Goal: Use online tool/utility: Utilize a website feature to perform a specific function

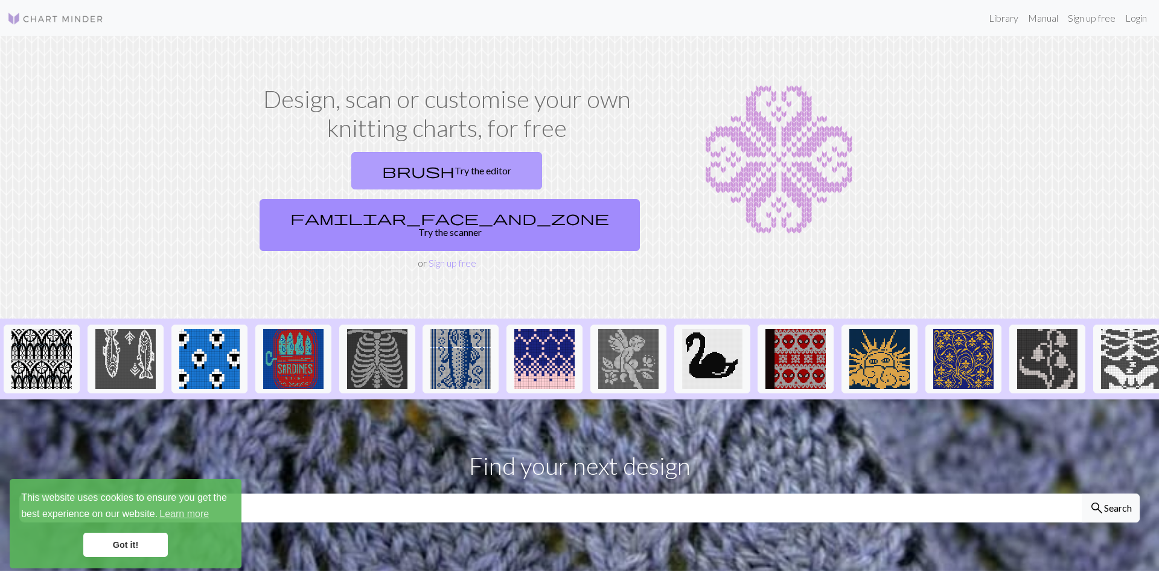
click at [369, 168] on link "brush Try the editor" at bounding box center [446, 170] width 191 height 37
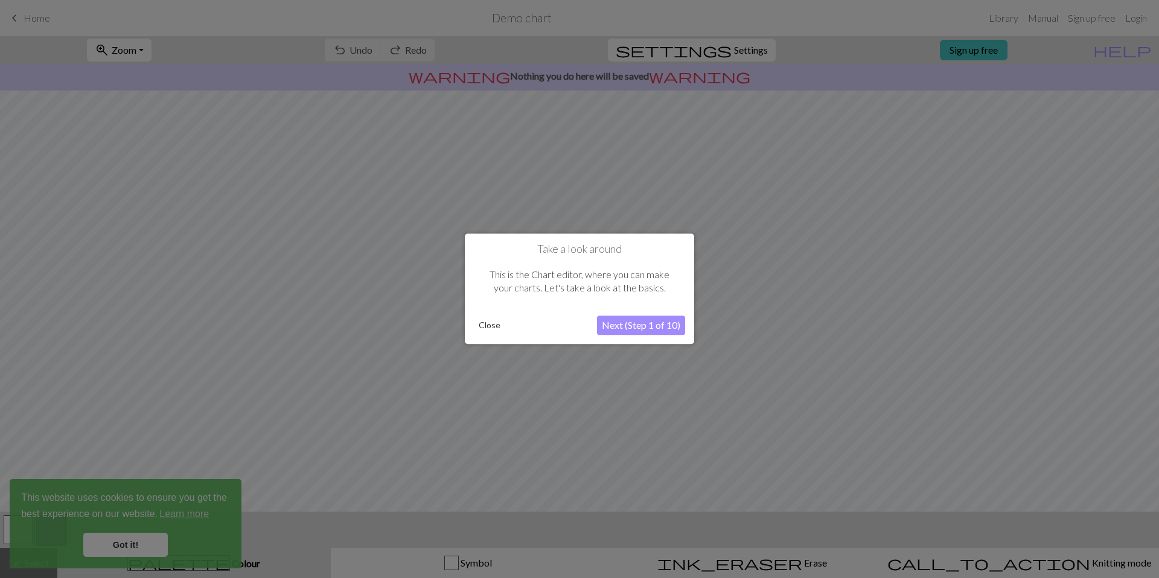
click at [632, 325] on button "Next (Step 1 of 10)" at bounding box center [641, 325] width 88 height 19
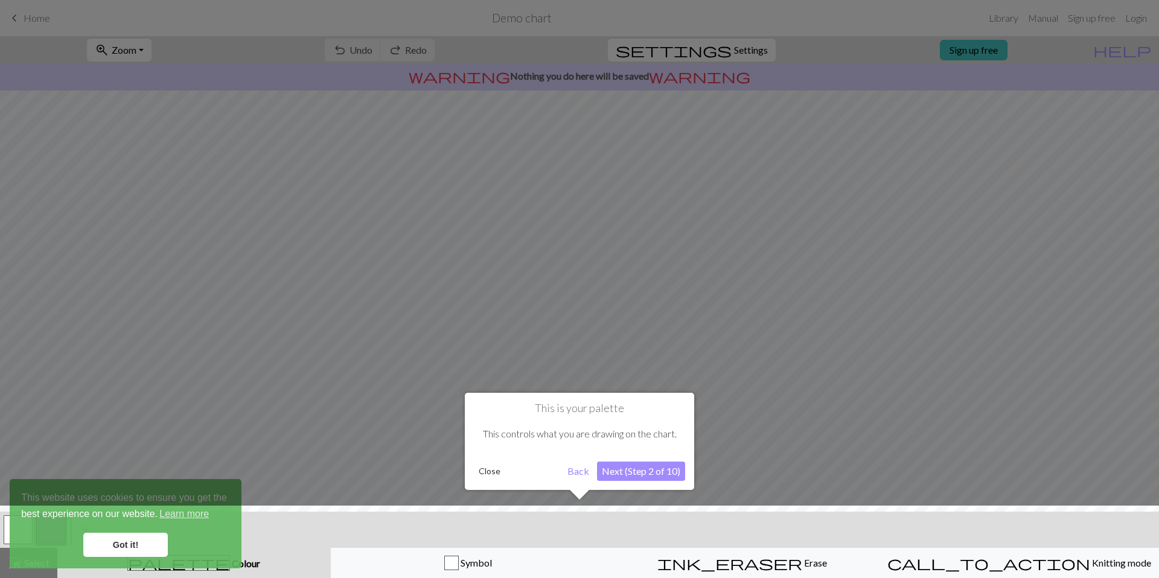
click at [654, 473] on button "Next (Step 2 of 10)" at bounding box center [641, 471] width 88 height 19
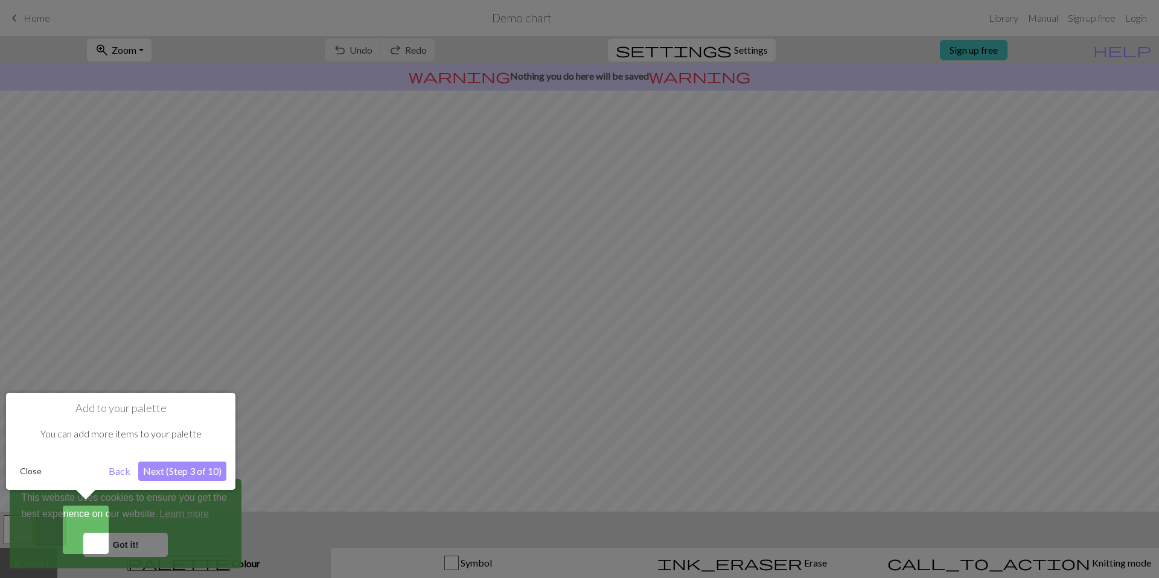
click at [165, 474] on button "Next (Step 3 of 10)" at bounding box center [182, 471] width 88 height 19
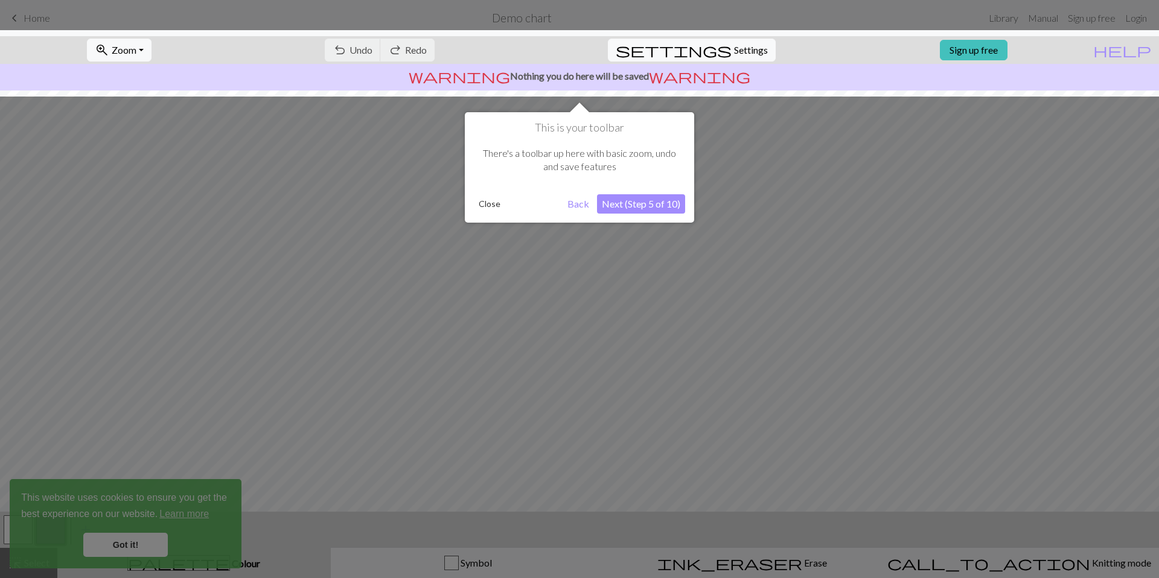
click at [629, 208] on button "Next (Step 5 of 10)" at bounding box center [641, 203] width 88 height 19
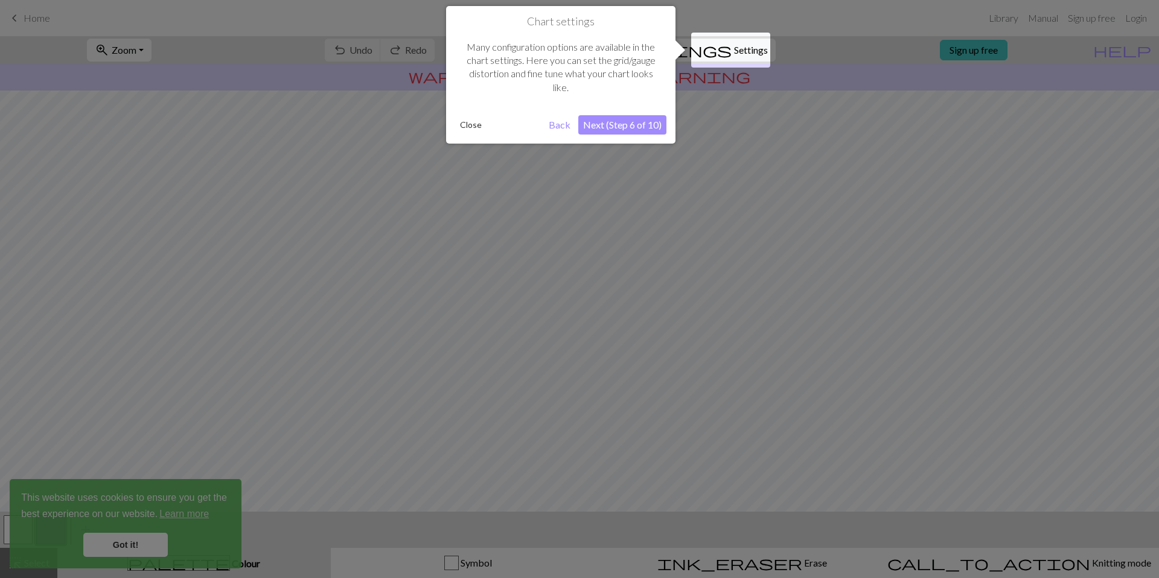
click at [614, 127] on button "Next (Step 6 of 10)" at bounding box center [622, 124] width 88 height 19
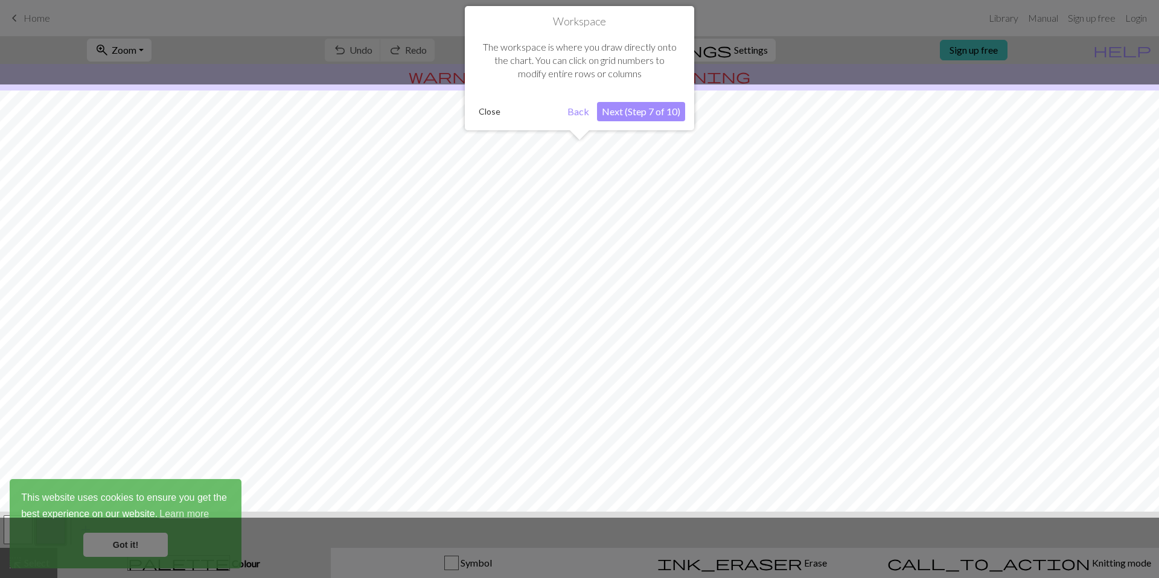
click at [616, 120] on button "Next (Step 7 of 10)" at bounding box center [641, 111] width 88 height 19
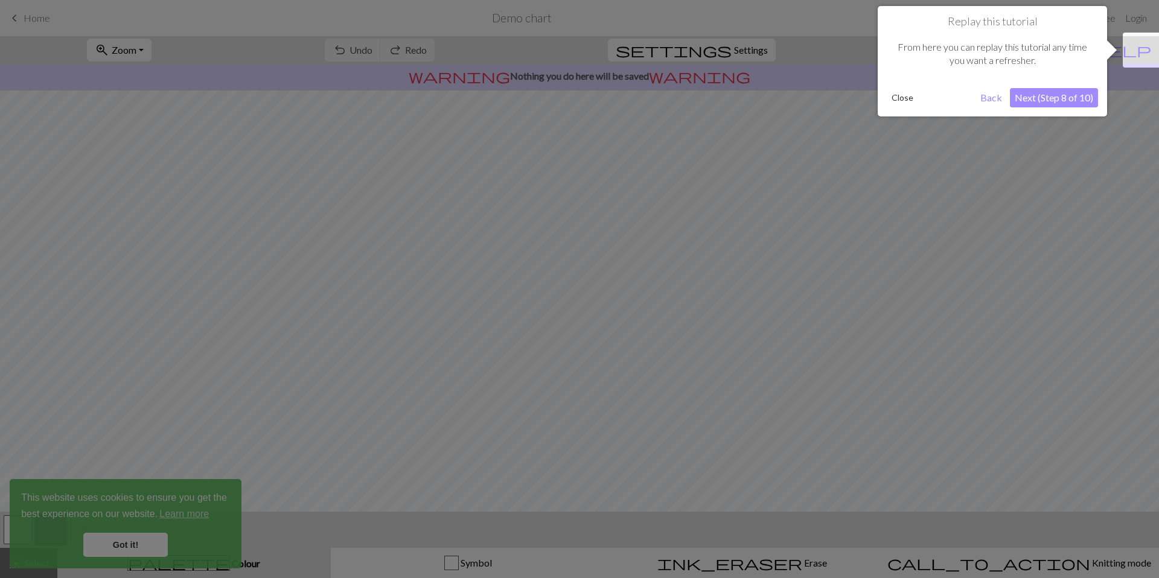
click at [1045, 100] on button "Next (Step 8 of 10)" at bounding box center [1054, 97] width 88 height 19
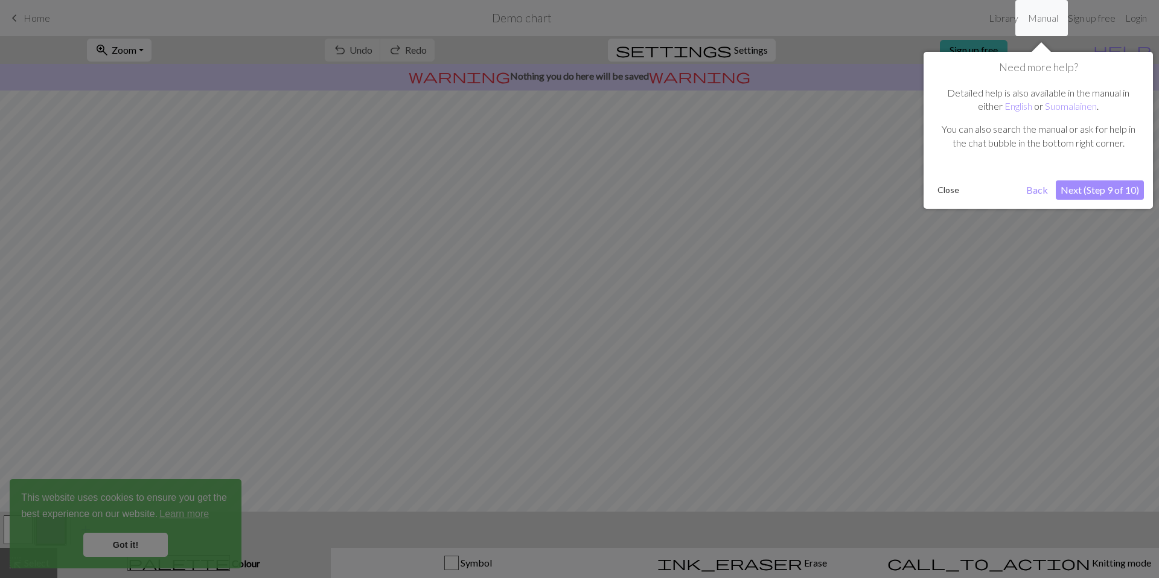
click at [1114, 184] on button "Next (Step 9 of 10)" at bounding box center [1100, 189] width 88 height 19
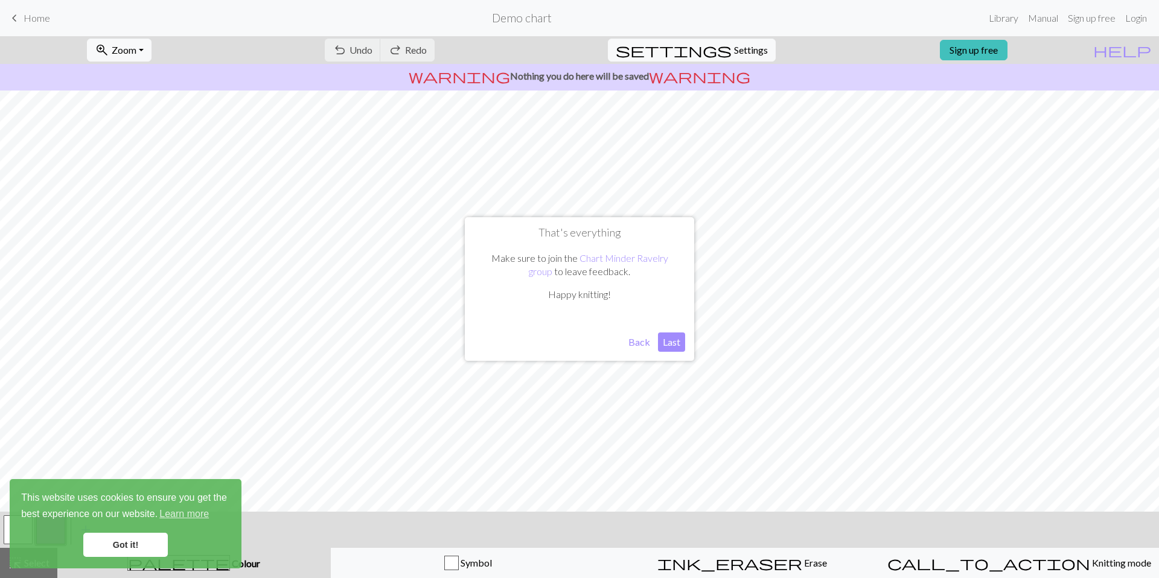
click at [674, 336] on button "Last" at bounding box center [671, 342] width 27 height 19
click at [138, 542] on link "Got it!" at bounding box center [125, 545] width 85 height 24
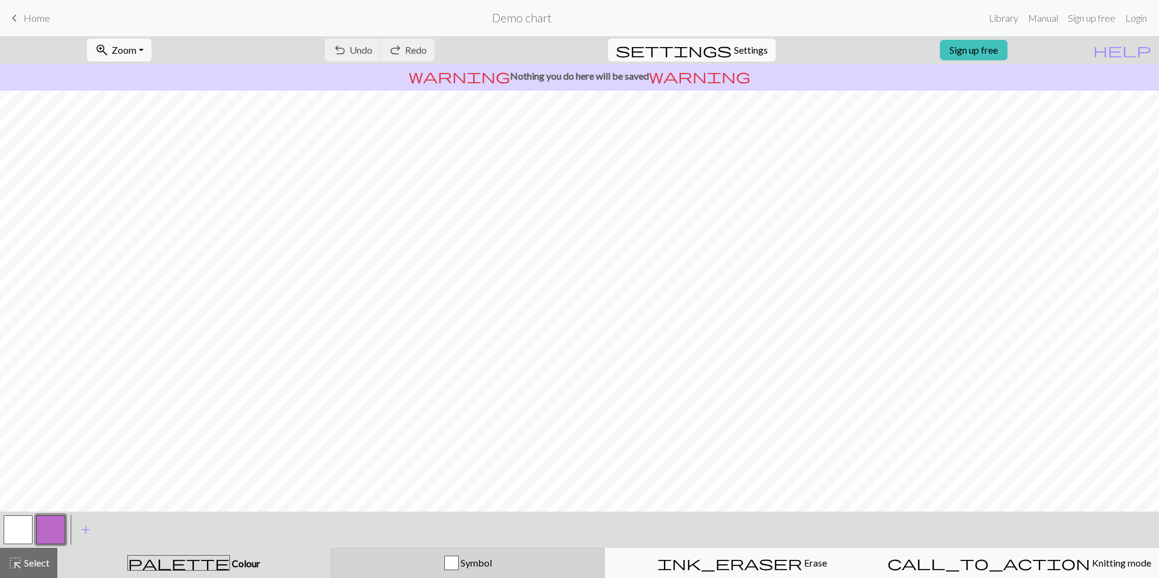
click at [472, 578] on button "Symbol" at bounding box center [468, 563] width 275 height 30
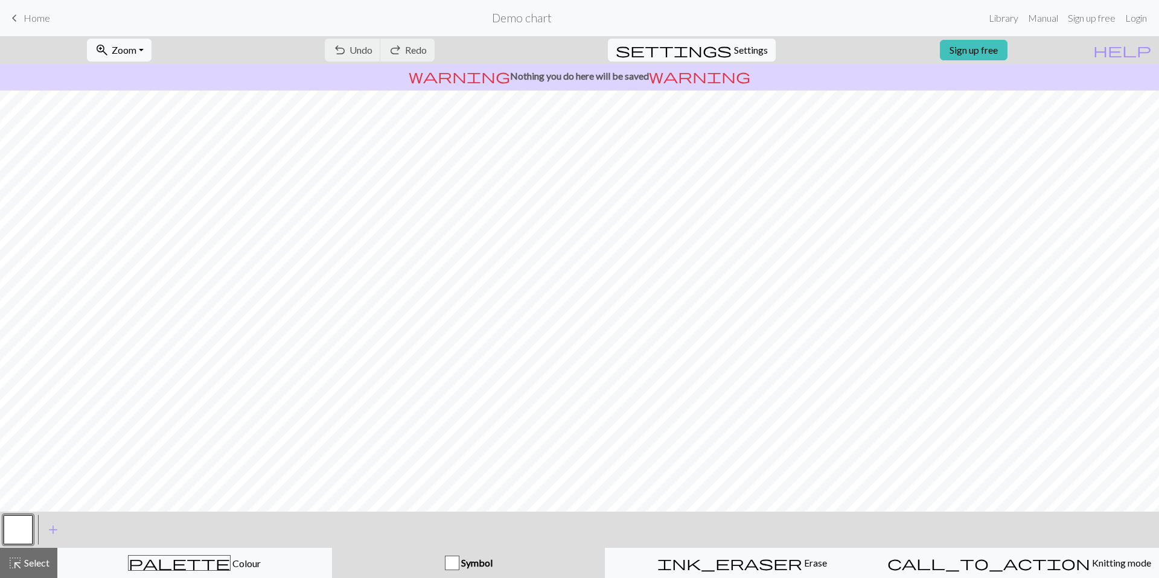
click at [472, 570] on button "Symbol" at bounding box center [468, 563] width 273 height 30
click at [506, 508] on div "zoom_in Zoom Zoom Fit all Fit width Fit height 50% 100% 150% 200% undo Undo Und…" at bounding box center [579, 307] width 1159 height 542
drag, startPoint x: 500, startPoint y: 541, endPoint x: 497, endPoint y: 553, distance: 12.4
click at [499, 547] on div "< > add Add a symbol highlight_alt Select Select palette Colour Colour Symbol i…" at bounding box center [579, 545] width 1159 height 66
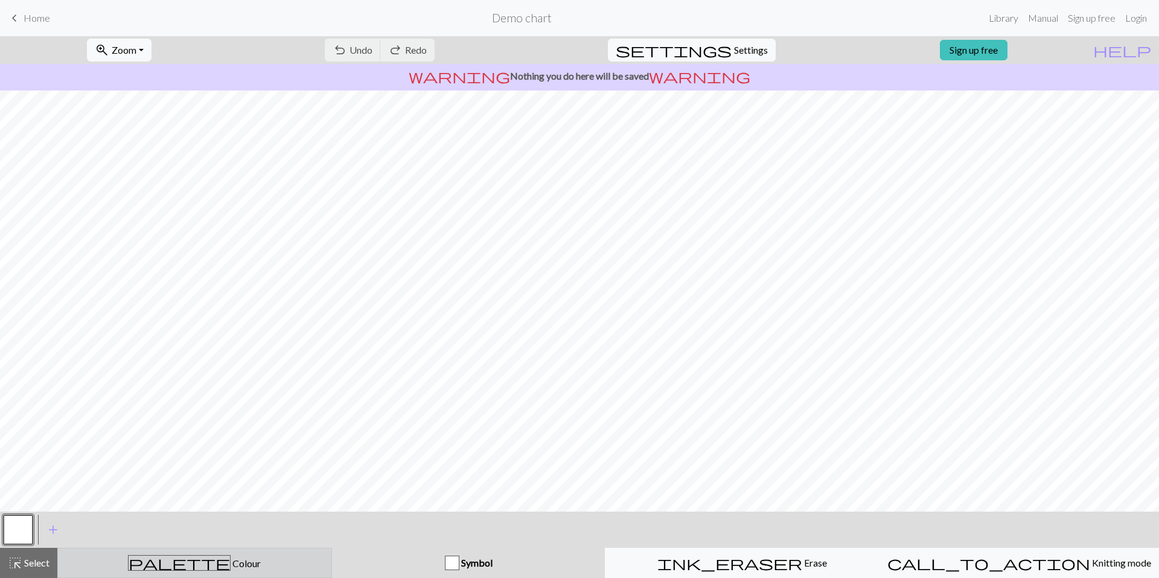
click at [285, 557] on div "palette Colour Colour" at bounding box center [194, 563] width 259 height 16
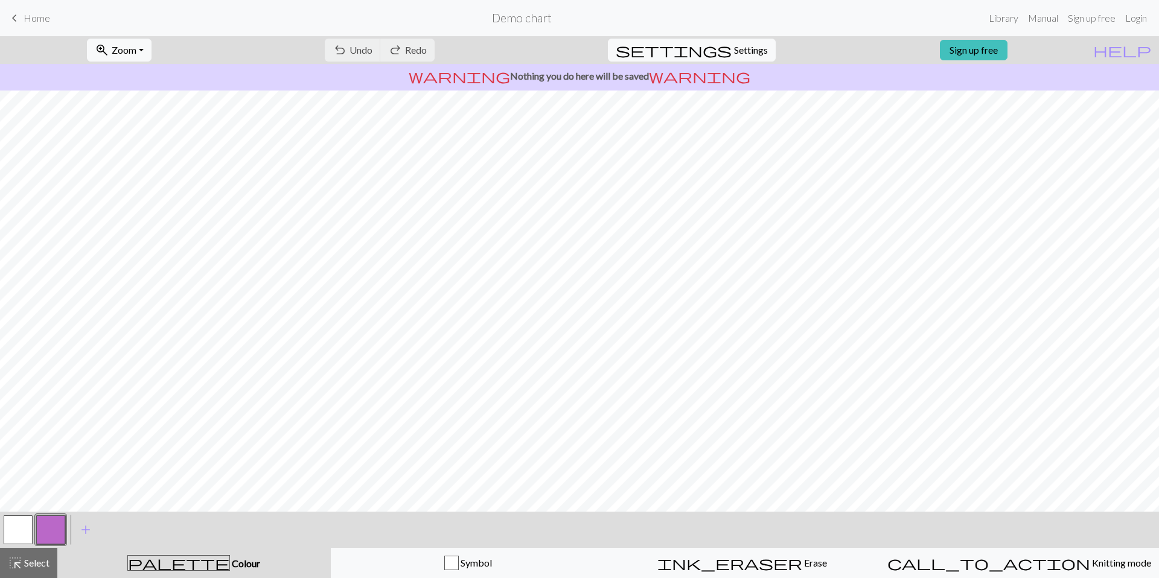
click at [282, 557] on div "palette Colour Colour" at bounding box center [194, 563] width 259 height 16
click at [459, 567] on div "button" at bounding box center [451, 563] width 14 height 14
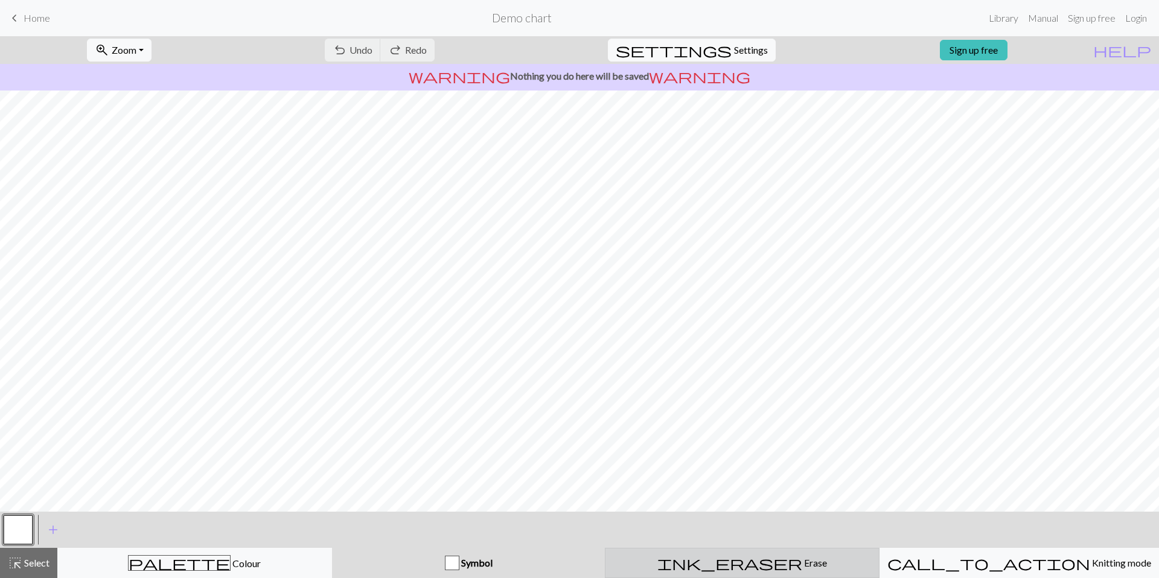
click at [710, 573] on button "ink_eraser Erase Erase" at bounding box center [742, 563] width 275 height 30
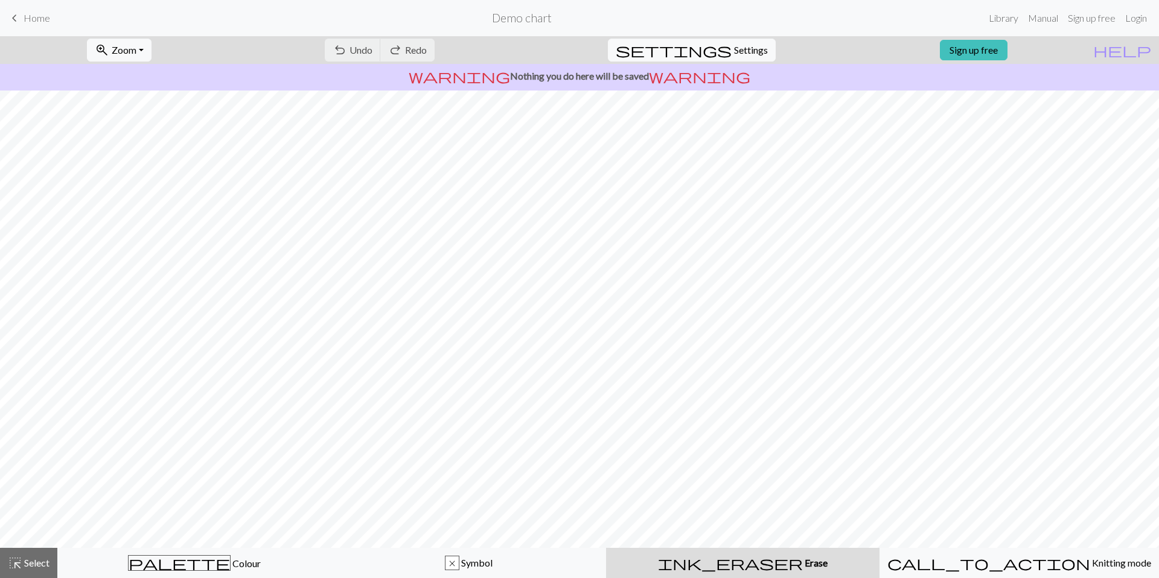
click at [34, 14] on span "Home" at bounding box center [37, 17] width 27 height 11
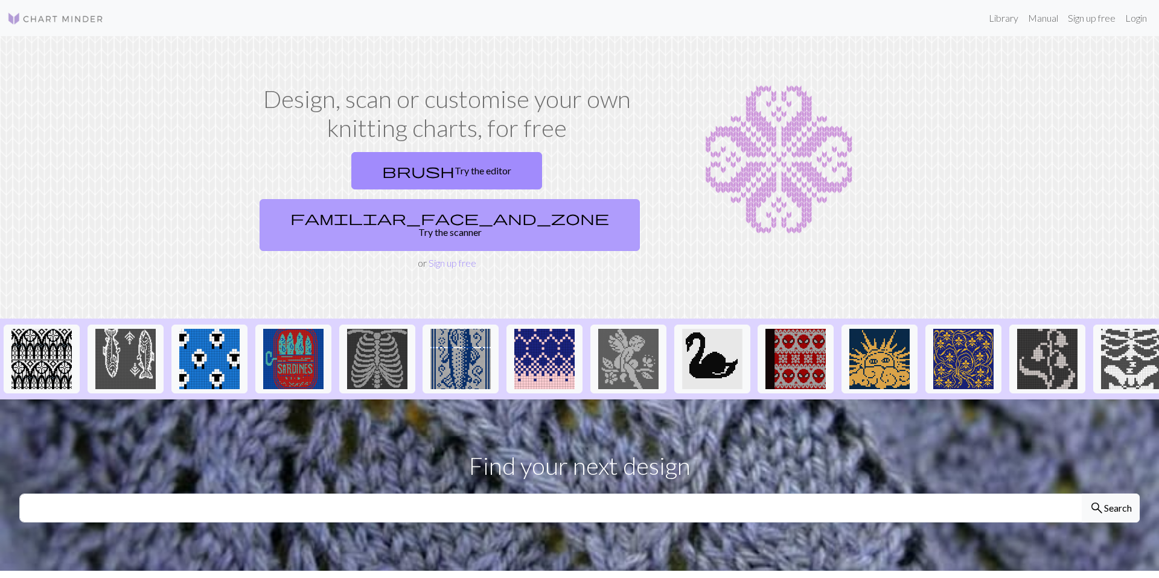
click at [555, 199] on link "familiar_face_and_zone Try the scanner" at bounding box center [450, 225] width 380 height 52
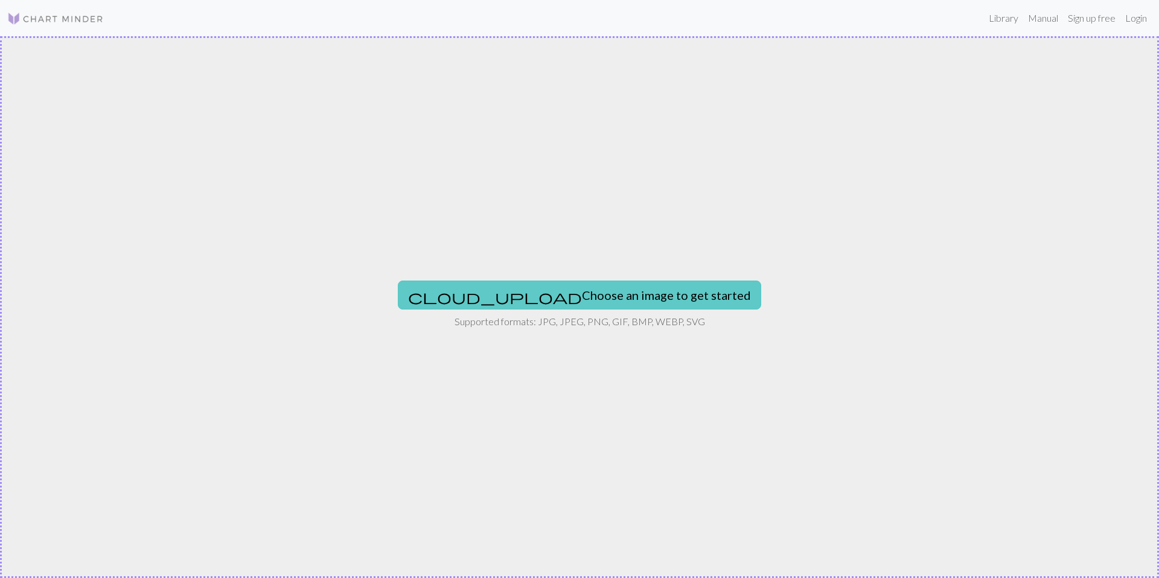
click at [582, 281] on button "cloud_upload Choose an image to get started" at bounding box center [579, 295] width 363 height 29
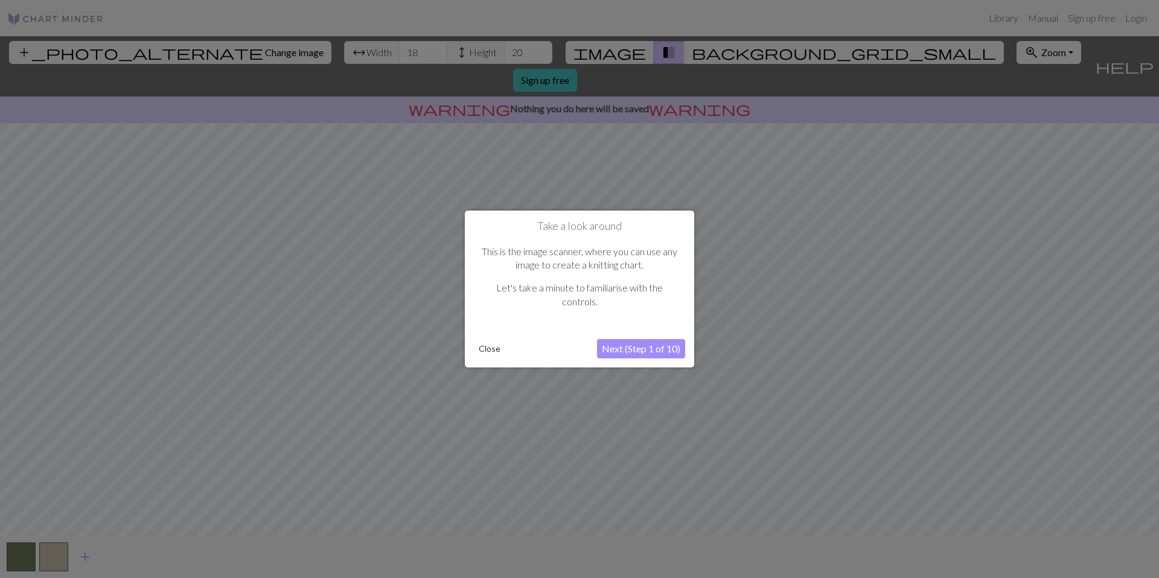
click at [649, 347] on button "Next (Step 1 of 10)" at bounding box center [641, 348] width 88 height 19
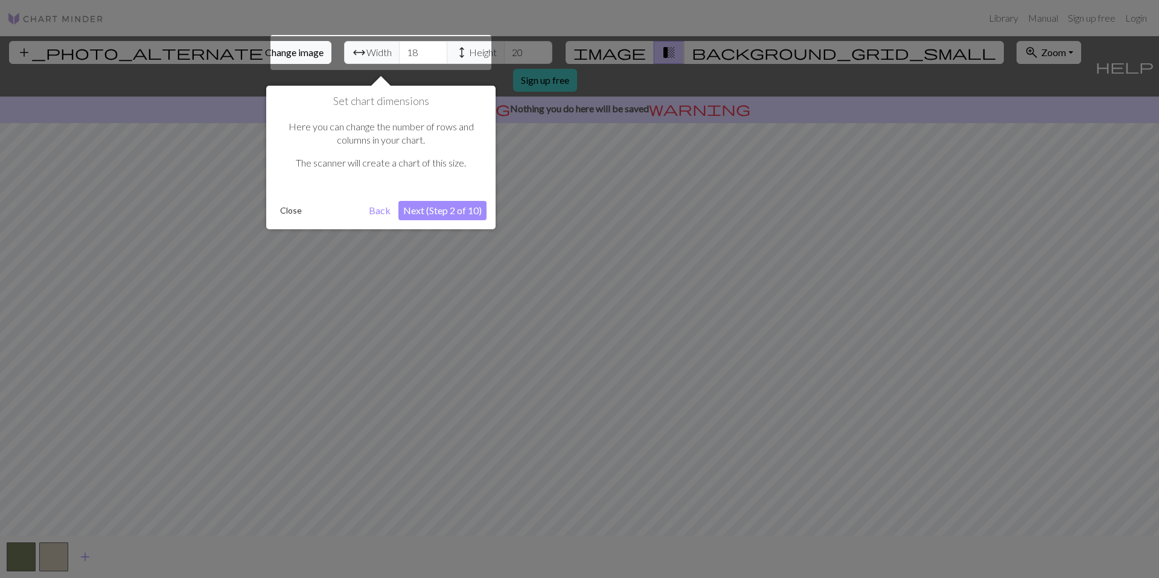
click at [443, 212] on button "Next (Step 2 of 10)" at bounding box center [442, 210] width 88 height 19
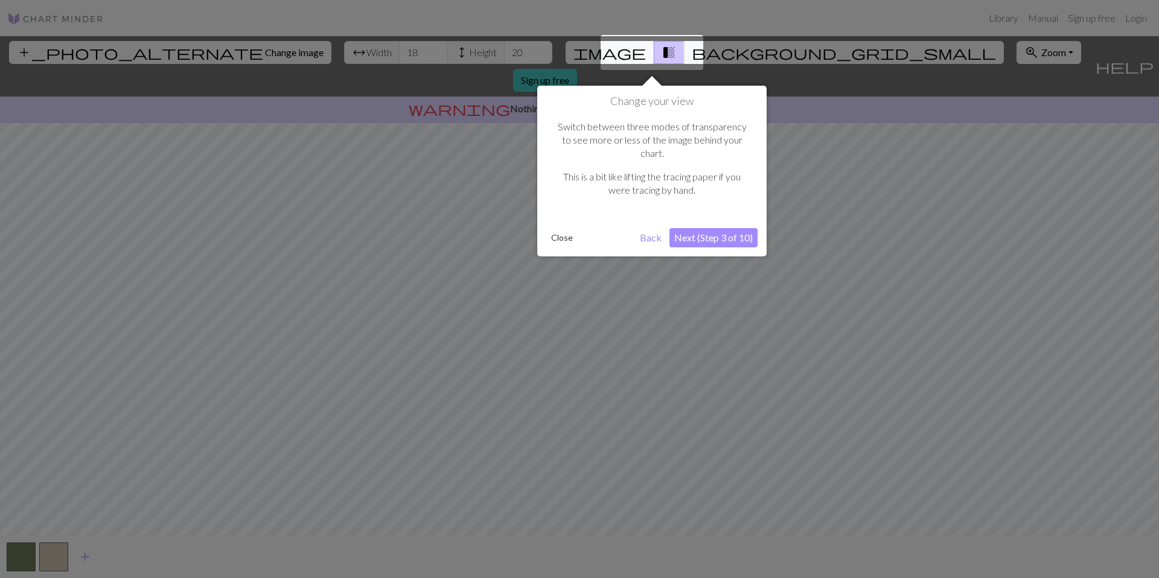
click at [700, 228] on button "Next (Step 3 of 10)" at bounding box center [713, 237] width 88 height 19
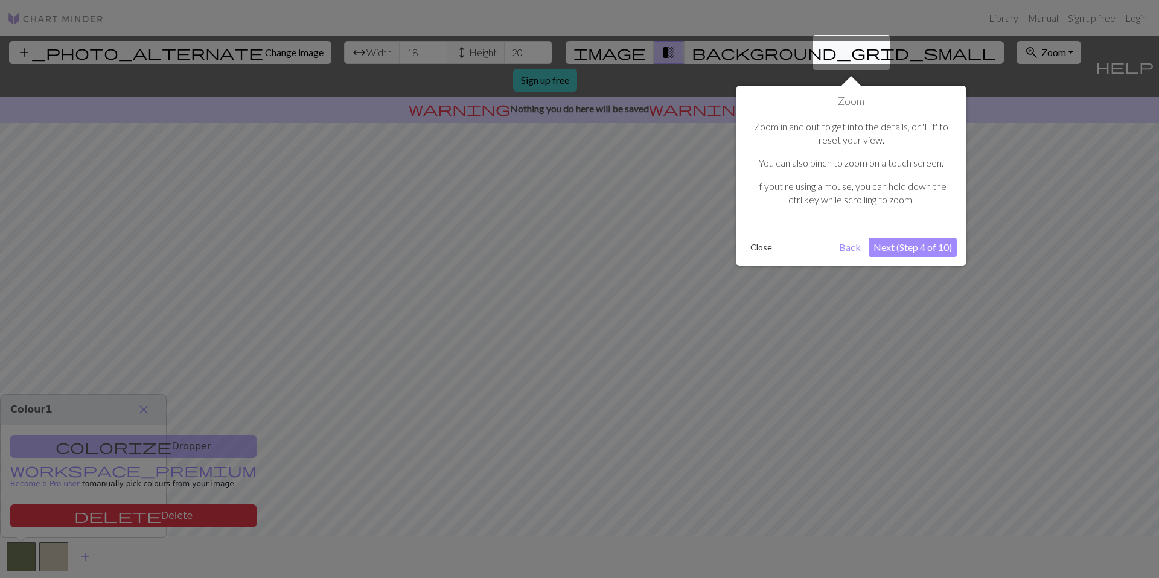
click at [942, 242] on button "Next (Step 4 of 10)" at bounding box center [913, 247] width 88 height 19
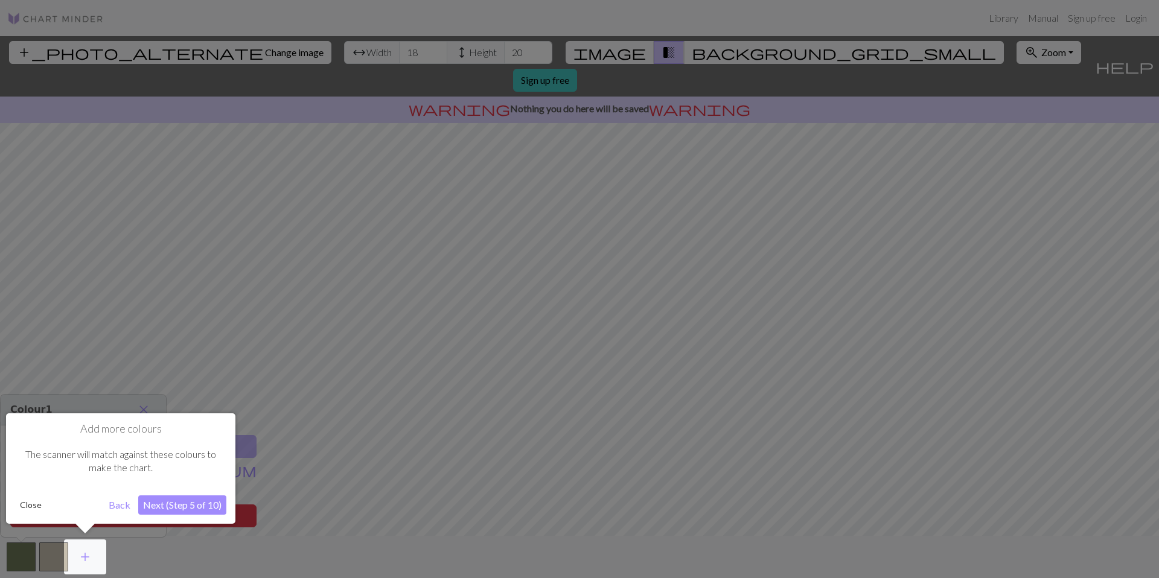
click at [202, 502] on button "Next (Step 5 of 10)" at bounding box center [182, 505] width 88 height 19
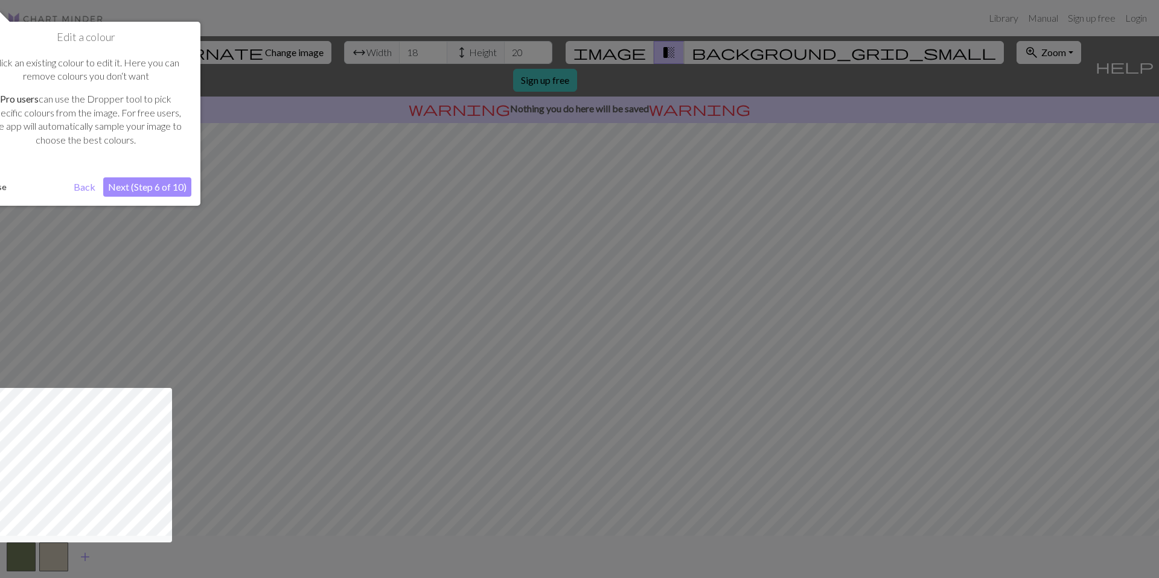
click at [165, 200] on div "Edit a colour Click an existing colour to edit it. Here you can remove colours …" at bounding box center [85, 114] width 229 height 184
drag, startPoint x: 105, startPoint y: 124, endPoint x: 169, endPoint y: 126, distance: 64.0
click at [169, 126] on p "Pro users can use the Dropper tool to pick specific colours from the image. For…" at bounding box center [85, 119] width 199 height 54
click at [171, 138] on p "Pro users can use the Dropper tool to pick specific colours from the image. For…" at bounding box center [85, 119] width 199 height 54
click at [164, 188] on button "Next (Step 6 of 10)" at bounding box center [147, 186] width 88 height 19
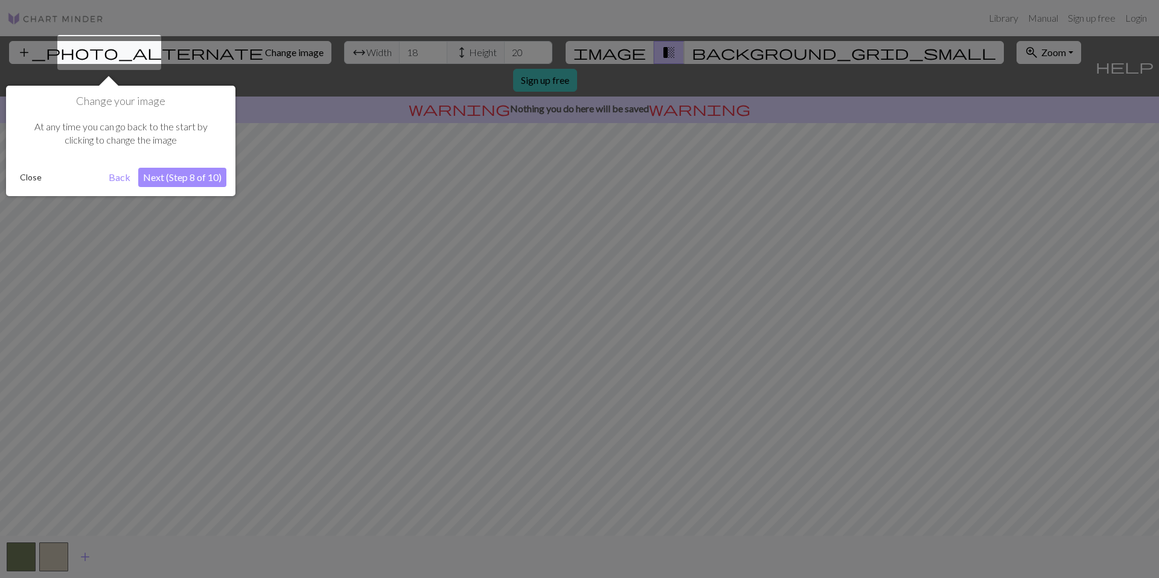
click at [180, 167] on div "Change your image At any time you can go back to the start by clicking to chang…" at bounding box center [120, 141] width 229 height 110
click at [178, 177] on button "Next (Step 8 of 10)" at bounding box center [182, 177] width 88 height 19
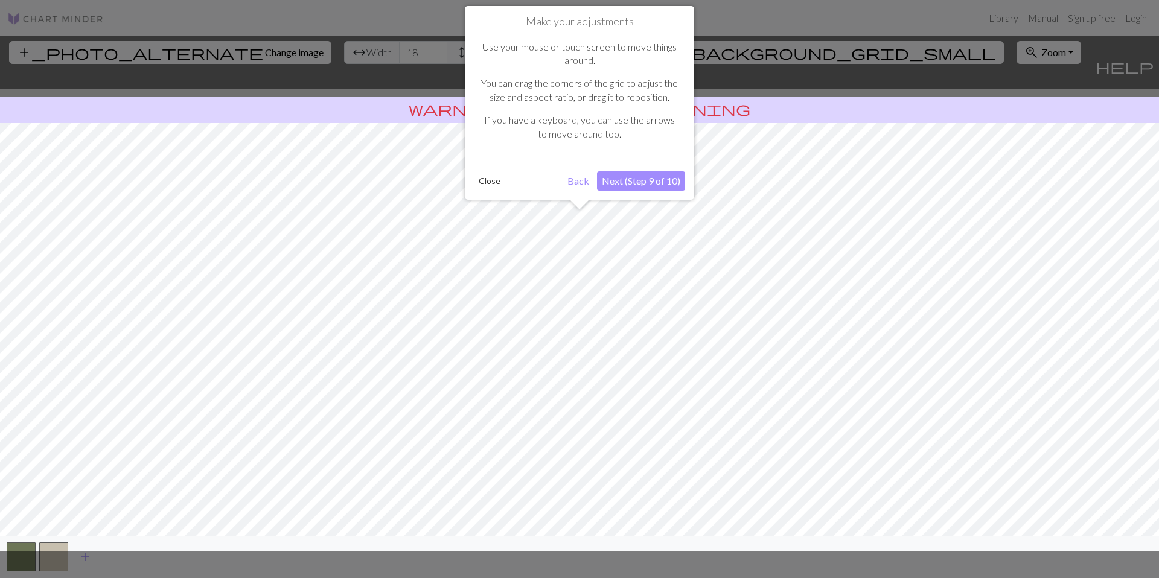
click at [654, 180] on button "Next (Step 9 of 10)" at bounding box center [641, 180] width 88 height 19
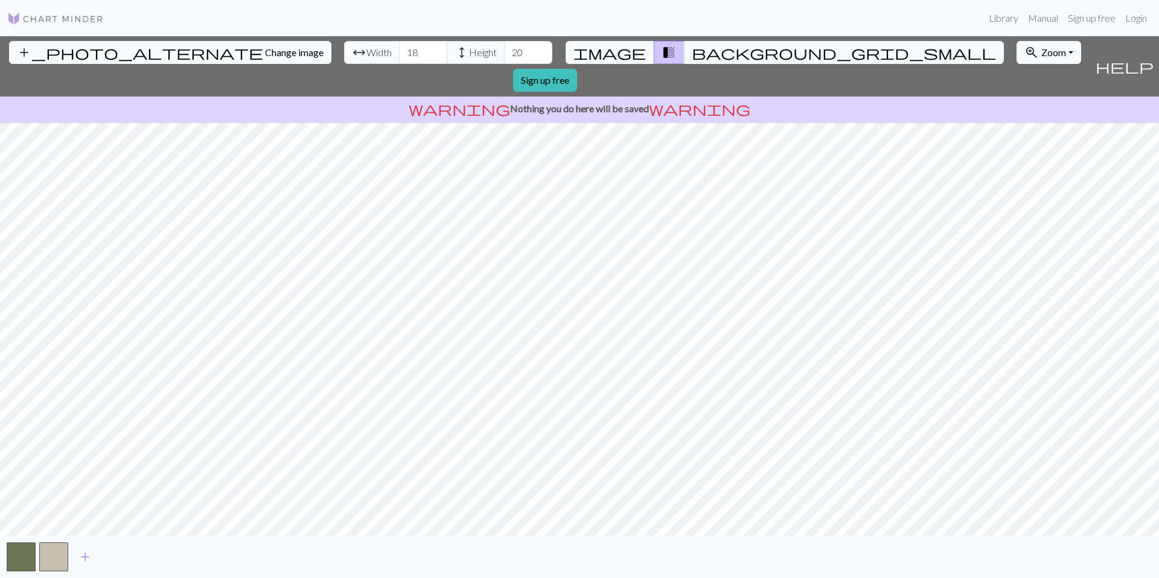
click at [265, 53] on span "Change image" at bounding box center [294, 51] width 59 height 11
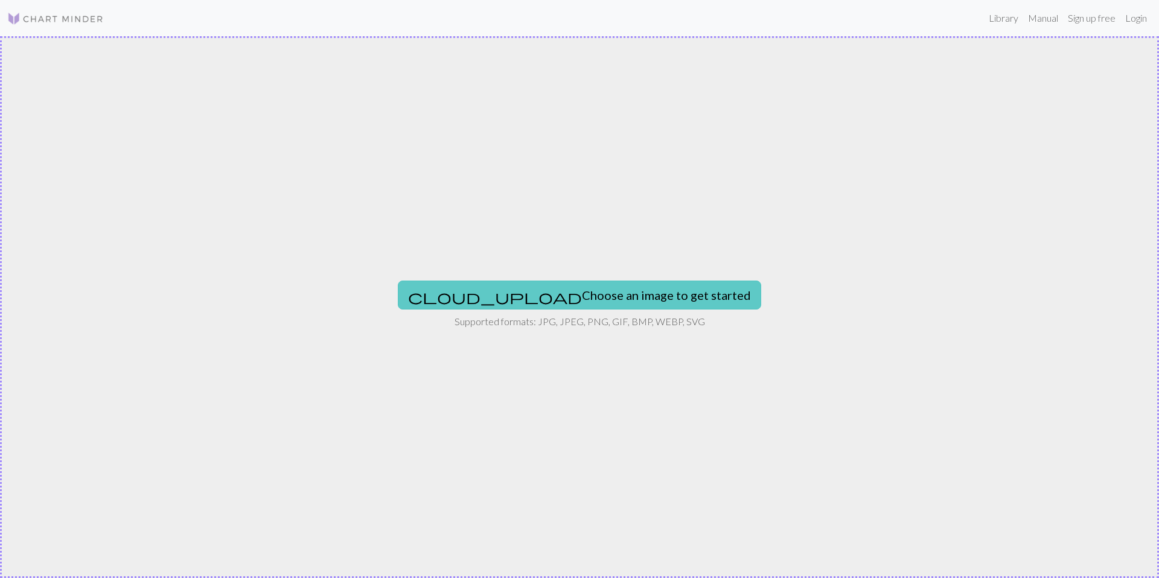
click at [536, 302] on button "cloud_upload Choose an image to get started" at bounding box center [579, 295] width 363 height 29
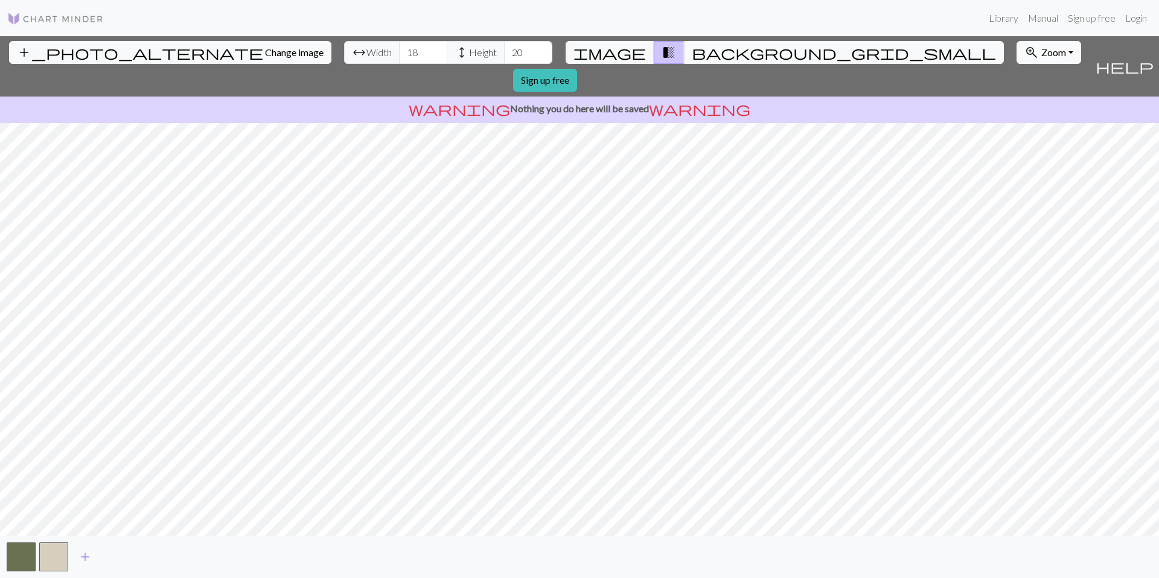
click at [1016, 48] on button "zoom_in Zoom Zoom" at bounding box center [1048, 52] width 65 height 23
click at [1017, 161] on button "100%" at bounding box center [1064, 166] width 95 height 19
click at [1041, 53] on span "Zoom" at bounding box center [1053, 51] width 25 height 11
click at [1017, 186] on button "150%" at bounding box center [1064, 185] width 95 height 19
